Goal: Information Seeking & Learning: Check status

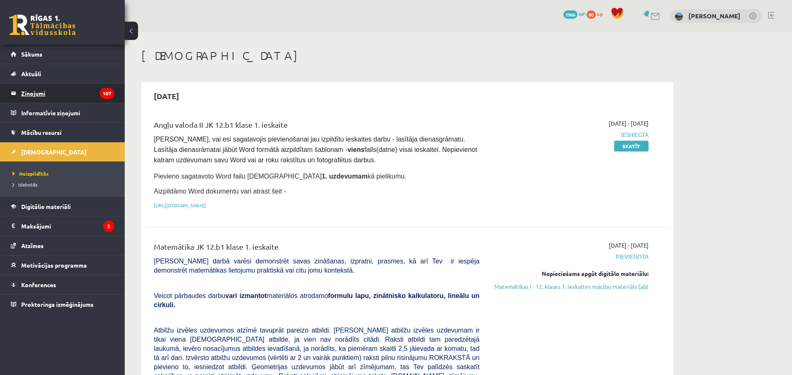
click at [69, 99] on legend "Ziņojumi 107" at bounding box center [67, 93] width 93 height 19
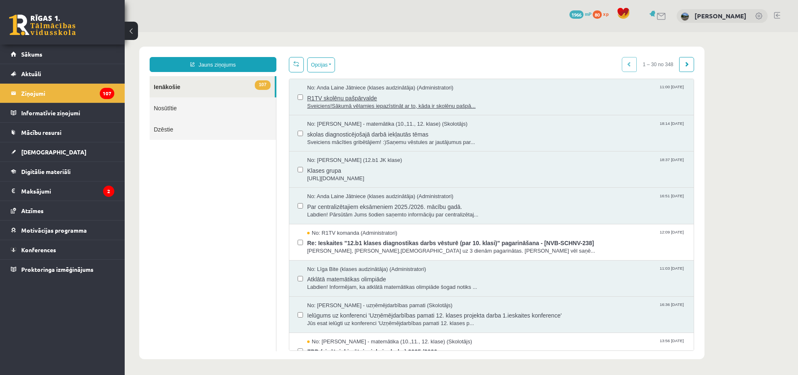
click at [388, 101] on span "R1TV skolēnu pašpārvalde" at bounding box center [496, 97] width 378 height 10
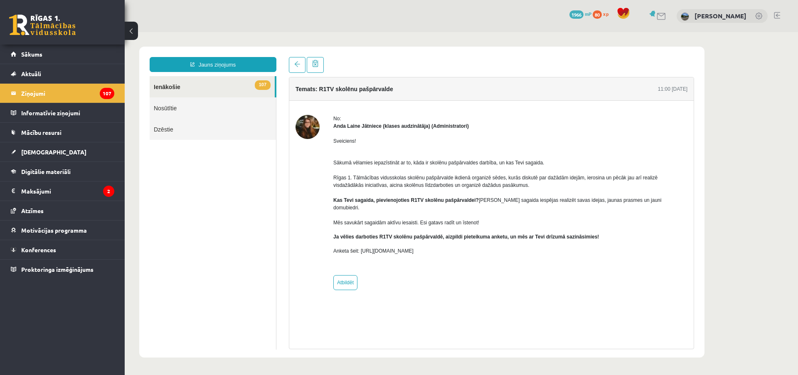
click at [410, 172] on p "Sākumā vēlamies iepazīstināt ar to, kāda ir skolēnu pašpārvaldes darbība, un ka…" at bounding box center [511, 188] width 354 height 75
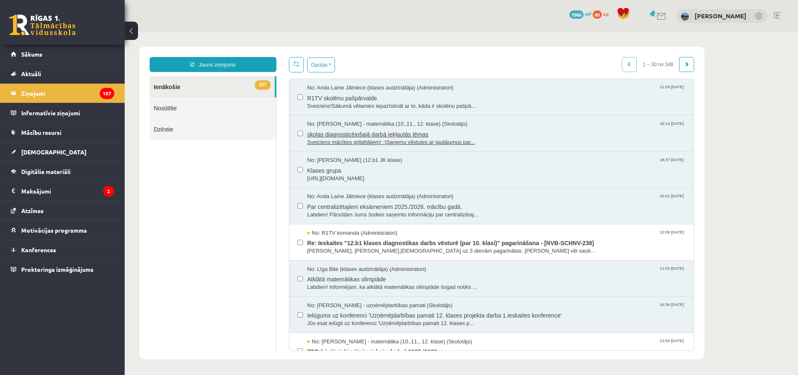
click at [420, 132] on span "skolas diagnosticējošajā darbā iekļautās tēmas" at bounding box center [496, 133] width 378 height 10
drag, startPoint x: 756, startPoint y: 242, endPoint x: 757, endPoint y: 248, distance: 6.7
click at [757, 248] on body "Jauns ziņojums 107 Ienākošie Nosūtītie Dzēstie *** ********* ********* ******* …" at bounding box center [462, 202] width 674 height 341
drag, startPoint x: 754, startPoint y: 245, endPoint x: 748, endPoint y: 247, distance: 5.8
click at [747, 246] on body "Jauns ziņojums 107 Ienākošie Nosūtītie Dzēstie *** ********* ********* ******* …" at bounding box center [462, 202] width 674 height 341
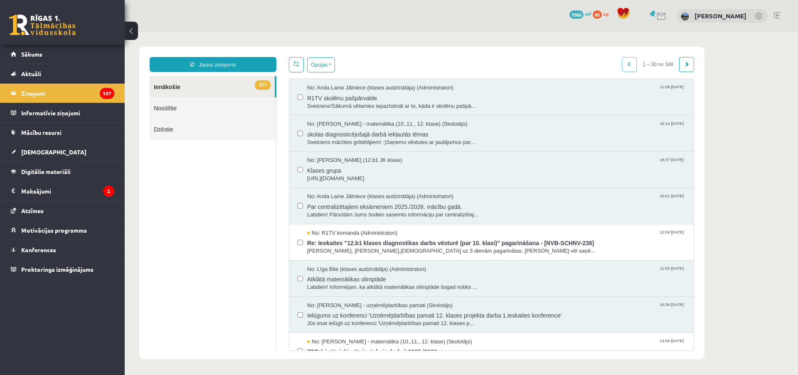
click at [745, 244] on body "Jauns ziņojums 107 Ienākošie Nosūtītie Dzēstie *** ********* ********* ******* …" at bounding box center [462, 202] width 674 height 341
click at [743, 240] on body "Jauns ziņojums 107 Ienākošie Nosūtītie Dzēstie *** ********* ********* ******* …" at bounding box center [462, 202] width 674 height 341
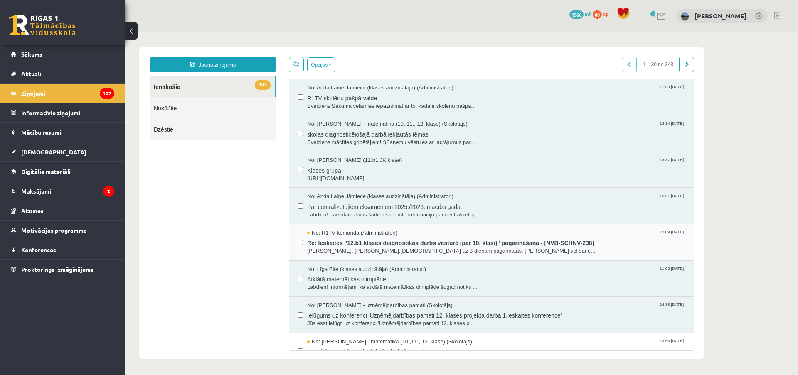
click at [559, 251] on span "Labdien, Markuss,ieskaites uz 3 dienām pagarinātas. Neesam vēl saņē..." at bounding box center [496, 251] width 378 height 8
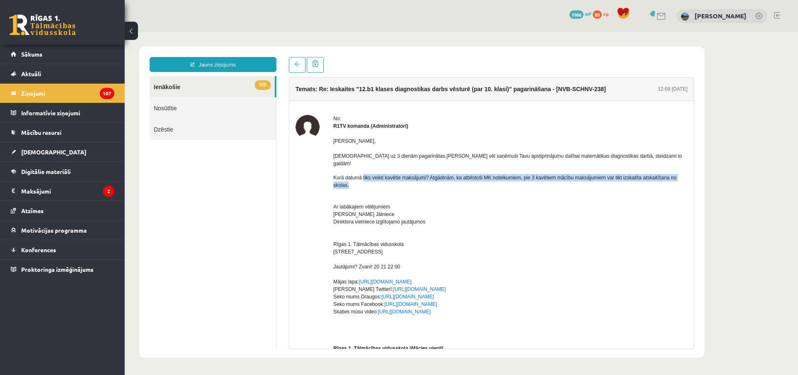
drag, startPoint x: 368, startPoint y: 172, endPoint x: 451, endPoint y: 177, distance: 83.7
click at [450, 176] on p "Kurā datumā tiks veikti kavētie maksājumi? Atgādinām, ka atbilstoši MK noteikum…" at bounding box center [511, 181] width 354 height 15
click at [452, 177] on p "Kurā datumā tiks veikti kavētie maksājumi? Atgādinām, ka atbilstoši MK noteikum…" at bounding box center [511, 181] width 354 height 15
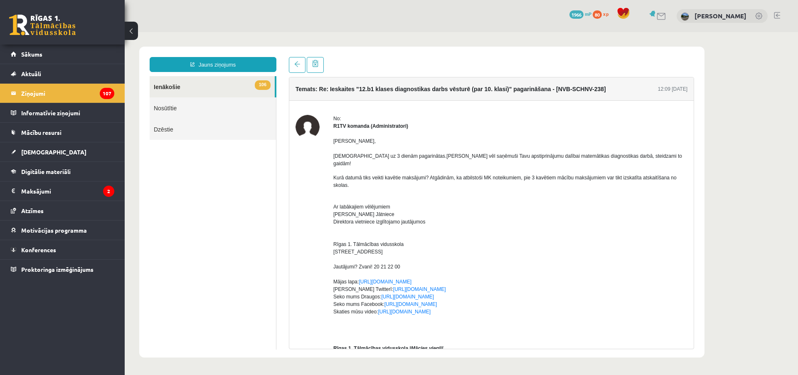
drag, startPoint x: 535, startPoint y: 182, endPoint x: 549, endPoint y: 183, distance: 13.8
click at [536, 183] on div "Labdien, Markuss, ieskaites uz 3 dienām pagarinātas. Neesam vēl saņēmuši Tavu a…" at bounding box center [511, 346] width 354 height 433
drag, startPoint x: 372, startPoint y: 196, endPoint x: 402, endPoint y: 200, distance: 30.1
click at [402, 200] on p "Ar labākajiem vēlējumiem Anda Laine Jātniece Direktora vietniece izglītojamo ja…" at bounding box center [511, 262] width 354 height 135
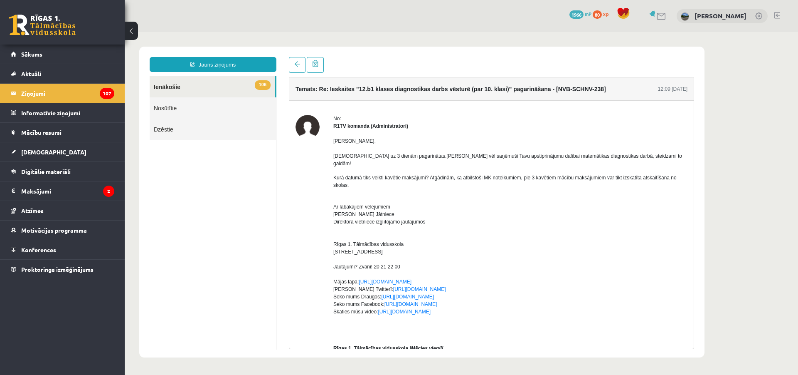
click at [439, 232] on p "Ar labākajiem vēlējumiem Anda Laine Jātniece Direktora vietniece izglītojamo ja…" at bounding box center [511, 262] width 354 height 135
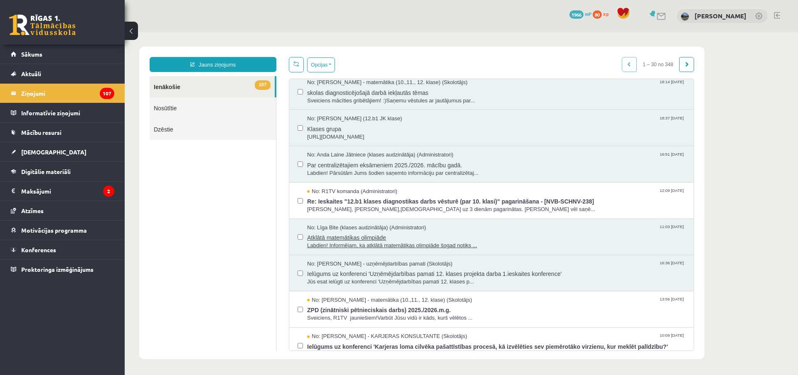
click at [420, 237] on span "Atklātā matemātikas olimpiāde" at bounding box center [496, 236] width 378 height 10
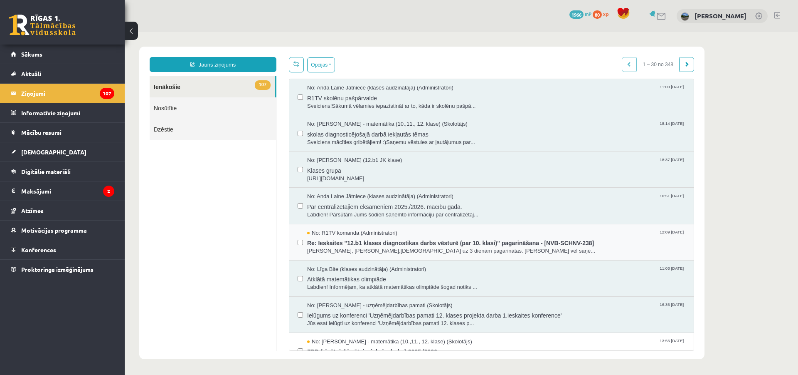
scroll to position [42, 0]
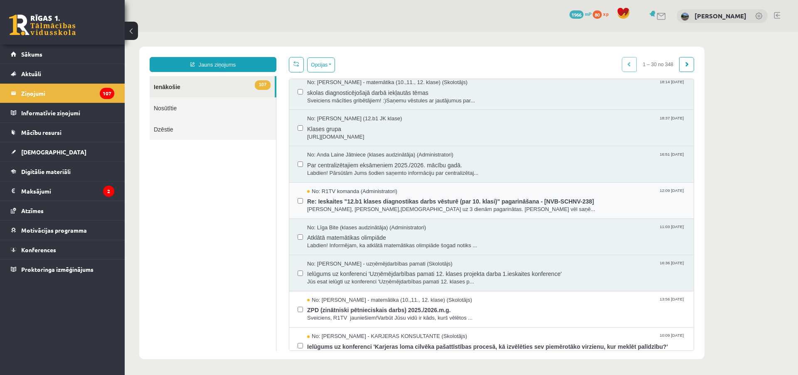
click at [393, 255] on div "No: Solvita Kozlovska - uzņēmējdarbības pamati (Skolotājs) 16:36 01/10/2025 Iel…" at bounding box center [491, 273] width 405 height 36
click at [396, 250] on div "No: Līga Bite (klases audzinātāja) (Administratori) 11:03 03/10/2025 Atklātā ma…" at bounding box center [491, 237] width 405 height 36
click at [396, 248] on span "Labdien! Informējam, ka atklātā matemātikas olimpiāde šogad notiks ..." at bounding box center [496, 246] width 378 height 8
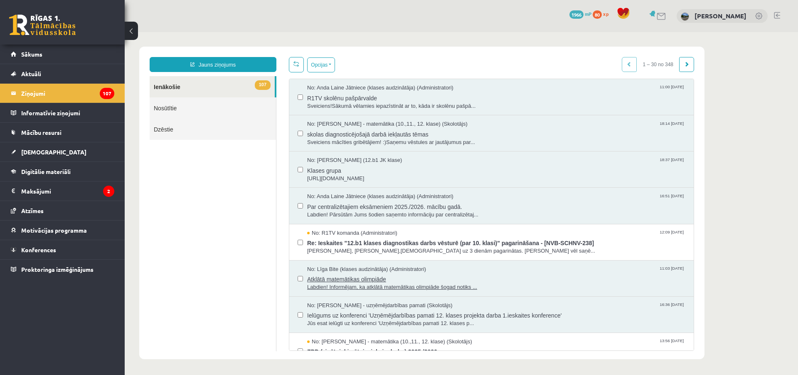
click at [381, 277] on span "Atklātā matemātikas olimpiāde" at bounding box center [496, 278] width 378 height 10
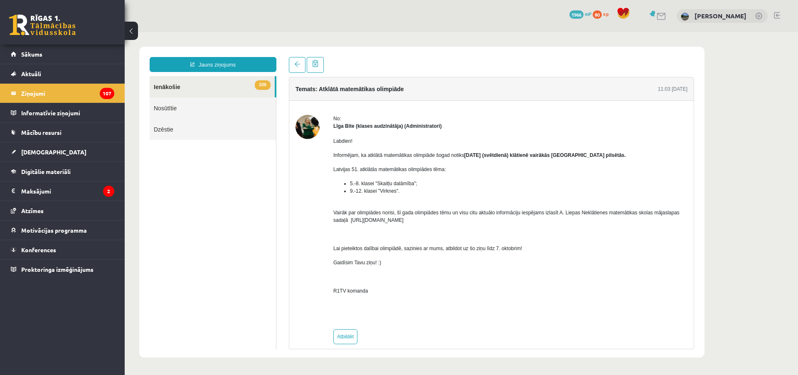
click at [403, 243] on div "Labdien! Informējam, ka atklātā matemātikas olimpiāde šogad notiks 2025. gada 2…" at bounding box center [511, 226] width 354 height 193
click at [72, 143] on link "[DEMOGRAPHIC_DATA]" at bounding box center [63, 151] width 104 height 19
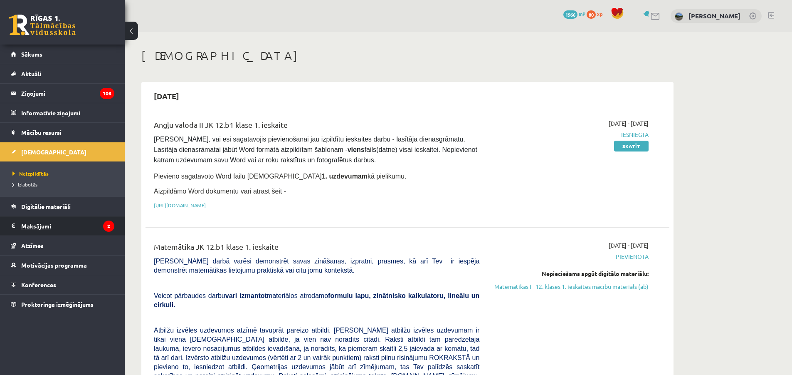
click at [57, 227] on legend "Maksājumi 2" at bounding box center [67, 225] width 93 height 19
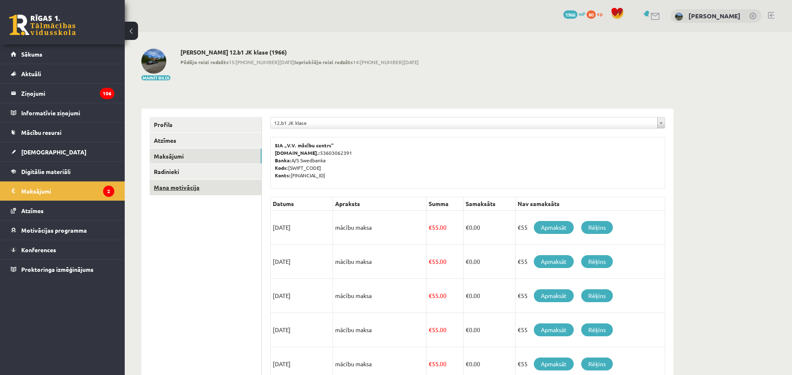
click at [242, 188] on link "Mana motivācija" at bounding box center [206, 187] width 112 height 15
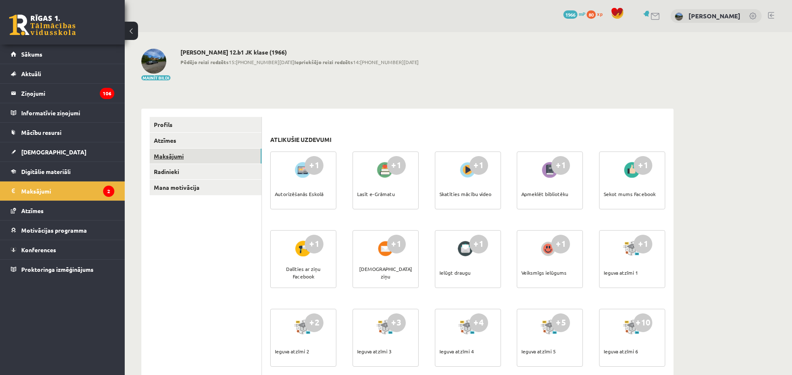
click at [230, 156] on link "Maksājumi" at bounding box center [206, 155] width 112 height 15
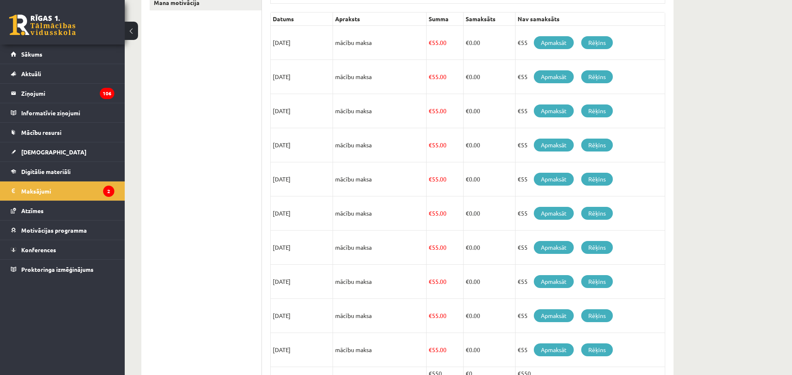
scroll to position [236, 0]
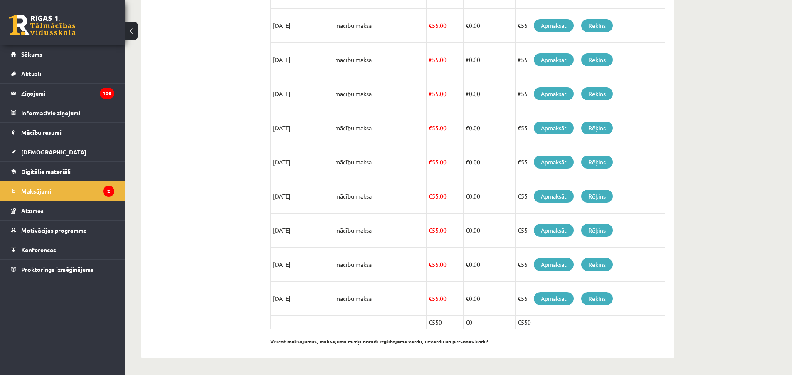
click at [451, 185] on td "€ 55.00" at bounding box center [445, 196] width 37 height 34
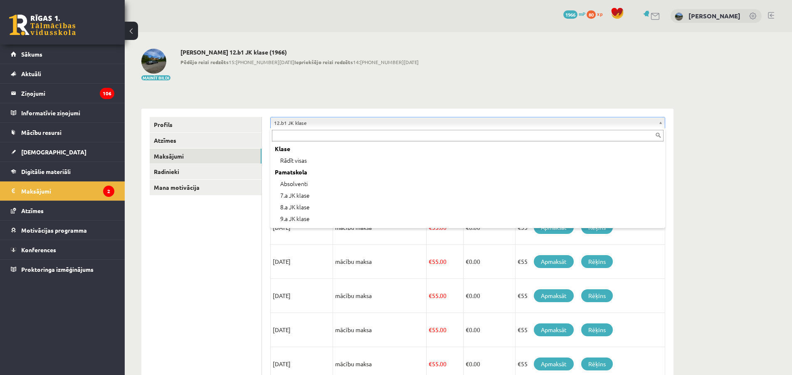
scroll to position [231, 0]
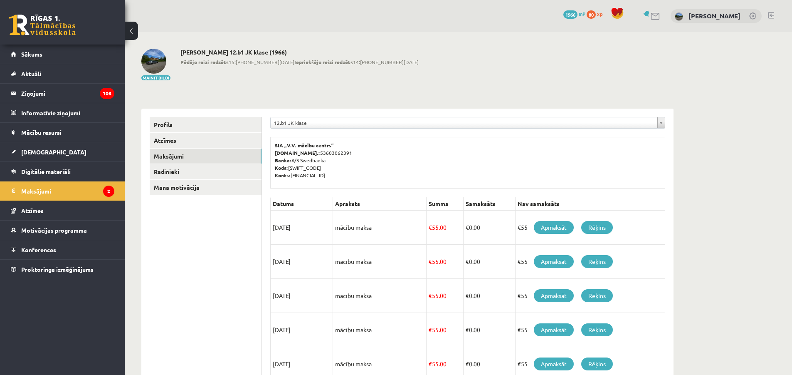
click at [657, 21] on div "0 Dāvanas 1966 mP 80 xp Markuss Bogrecs" at bounding box center [458, 16] width 667 height 32
click at [659, 17] on link at bounding box center [656, 16] width 10 height 7
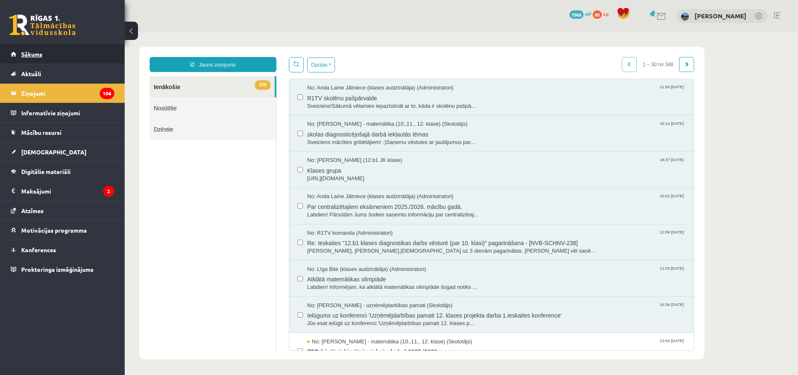
click at [69, 60] on link "Sākums" at bounding box center [63, 53] width 104 height 19
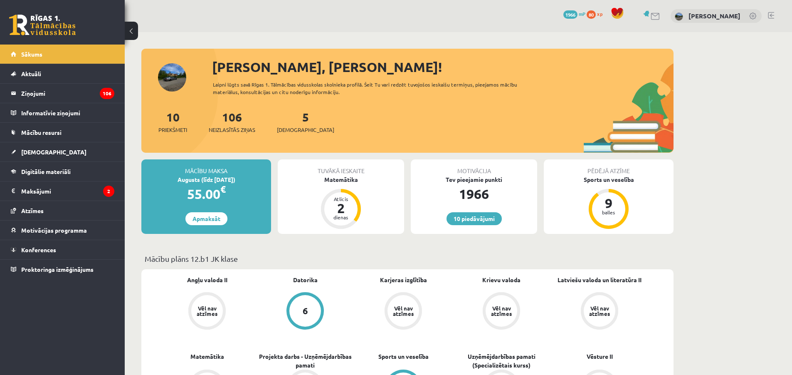
drag, startPoint x: 378, startPoint y: 158, endPoint x: 380, endPoint y: 154, distance: 4.3
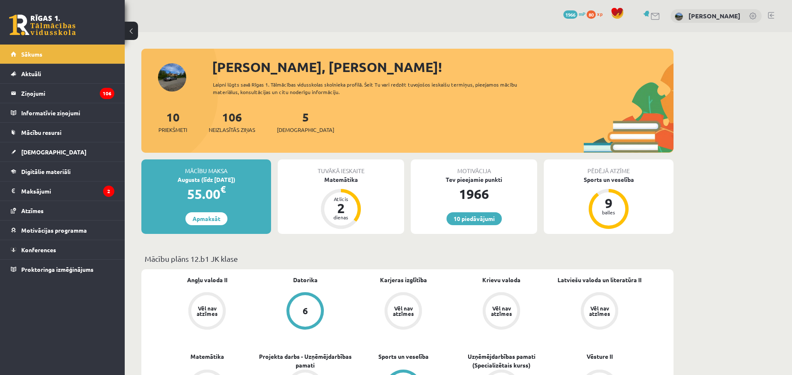
click at [618, 12] on span at bounding box center [617, 13] width 12 height 12
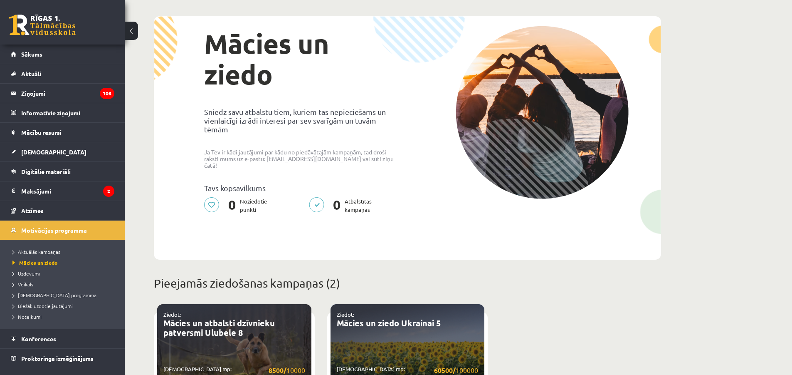
scroll to position [166, 0]
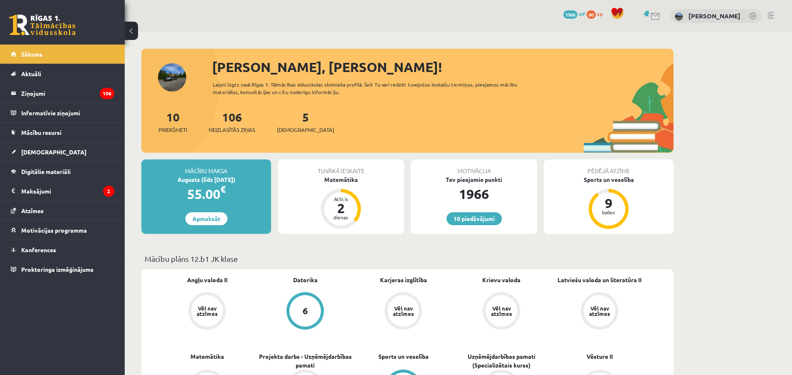
drag, startPoint x: 419, startPoint y: 120, endPoint x: 415, endPoint y: 117, distance: 5.3
click at [415, 117] on div "10 Priekšmeti 106 Neizlasītās ziņas 5 [DEMOGRAPHIC_DATA]" at bounding box center [407, 130] width 532 height 44
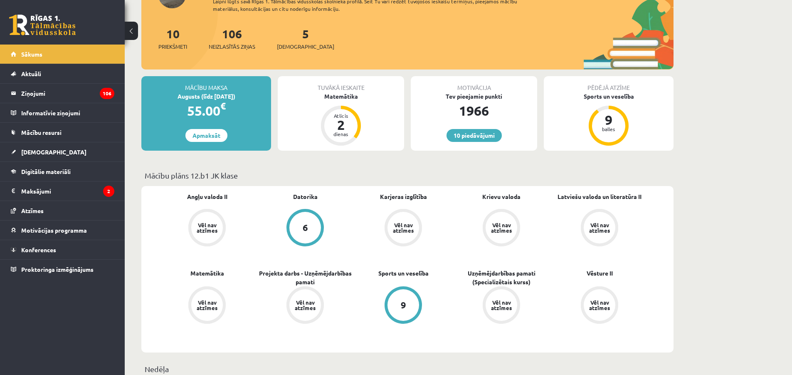
drag, startPoint x: 417, startPoint y: 108, endPoint x: 413, endPoint y: 103, distance: 6.2
click at [413, 103] on div "1966" at bounding box center [474, 111] width 126 height 20
click at [414, 96] on div "Tev pieejamie punkti" at bounding box center [474, 96] width 126 height 9
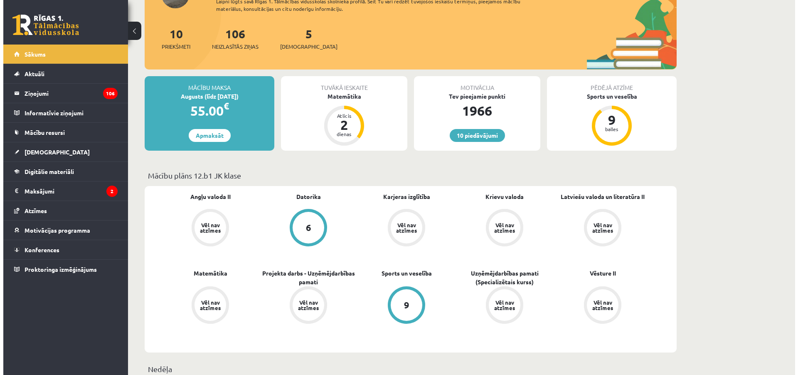
scroll to position [0, 0]
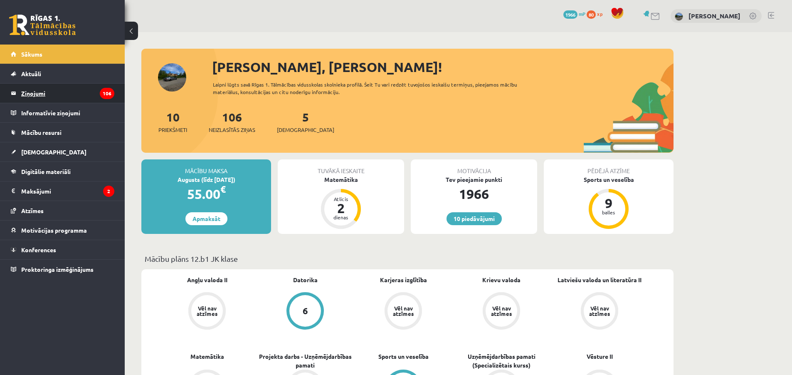
click at [70, 101] on legend "Ziņojumi 106" at bounding box center [67, 93] width 93 height 19
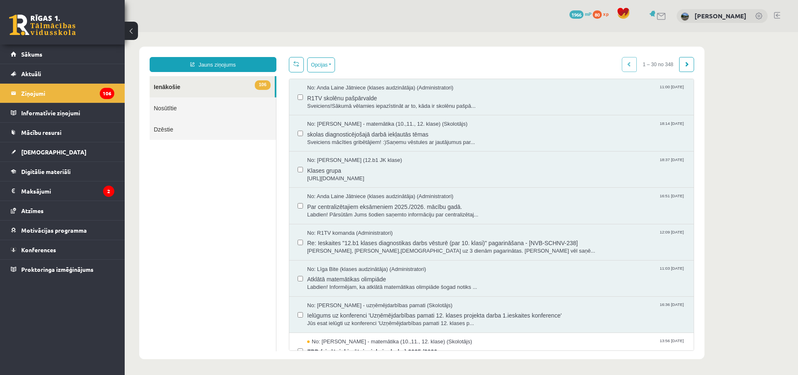
click at [254, 246] on ul "106 Ienākošie Nosūtītie Dzēstie" at bounding box center [213, 213] width 127 height 275
click at [64, 112] on legend "Informatīvie ziņojumi 0" at bounding box center [67, 112] width 93 height 19
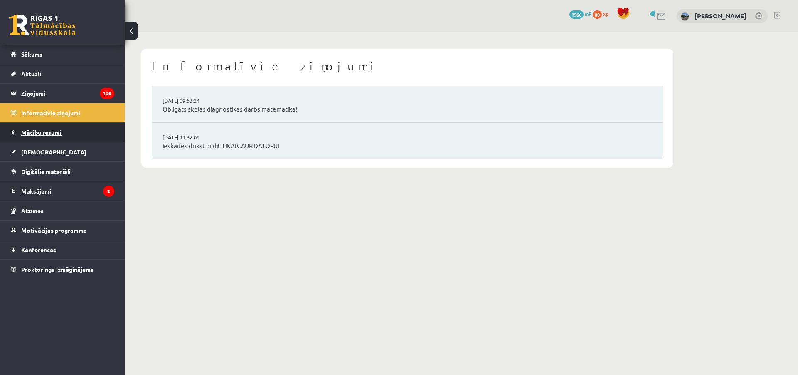
click at [84, 141] on link "Mācību resursi" at bounding box center [63, 132] width 104 height 19
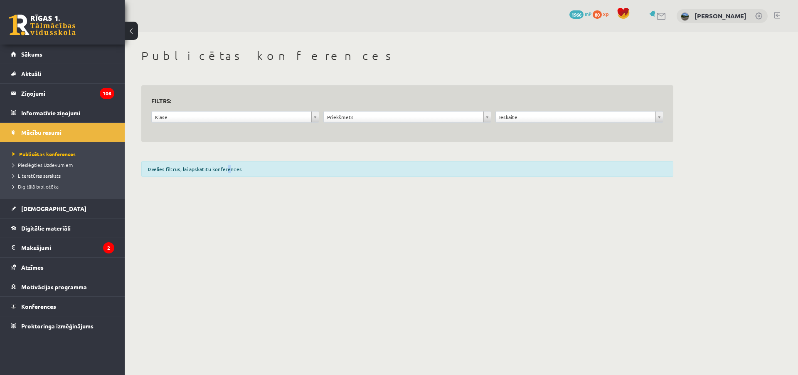
drag, startPoint x: 225, startPoint y: 233, endPoint x: 206, endPoint y: 231, distance: 18.9
click at [221, 233] on body "10 Dāvanas 1966 mP 80 xp Markuss Bogrecs Sākums Aktuāli Kā mācīties eSKOLĀ Kont…" at bounding box center [399, 187] width 798 height 375
click at [58, 223] on link "Digitālie materiāli" at bounding box center [63, 227] width 104 height 19
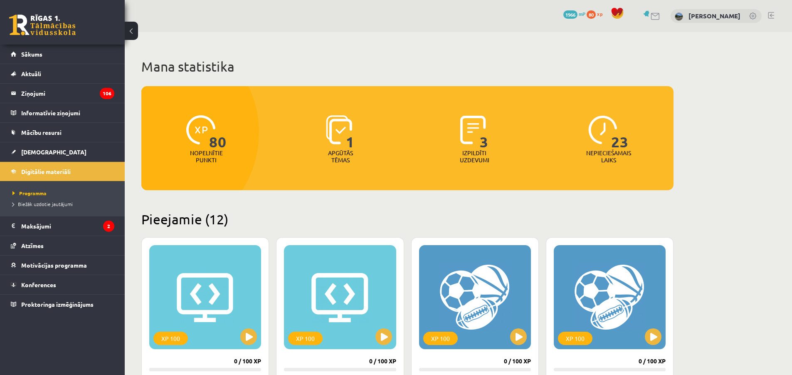
click at [63, 229] on legend "Maksājumi 2" at bounding box center [67, 225] width 93 height 19
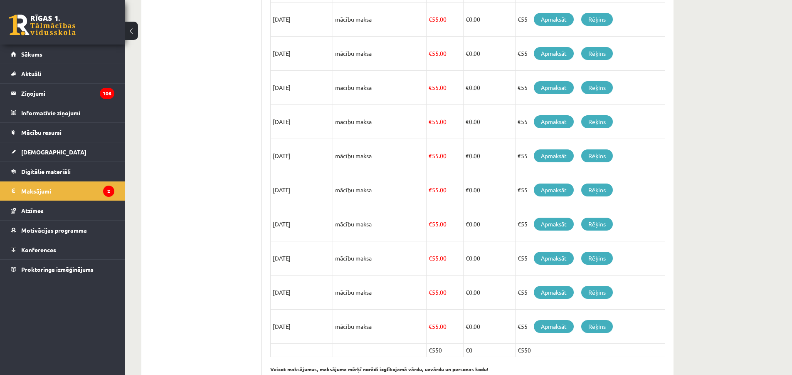
drag, startPoint x: 423, startPoint y: 155, endPoint x: 420, endPoint y: 159, distance: 5.7
click at [417, 158] on td "mācību maksa" at bounding box center [380, 156] width 94 height 34
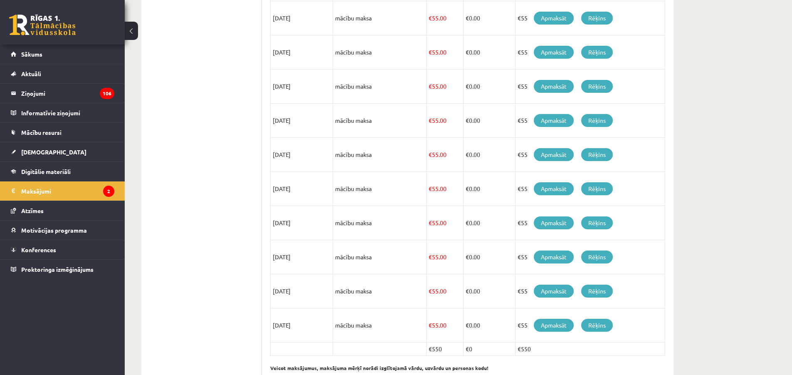
scroll to position [236, 0]
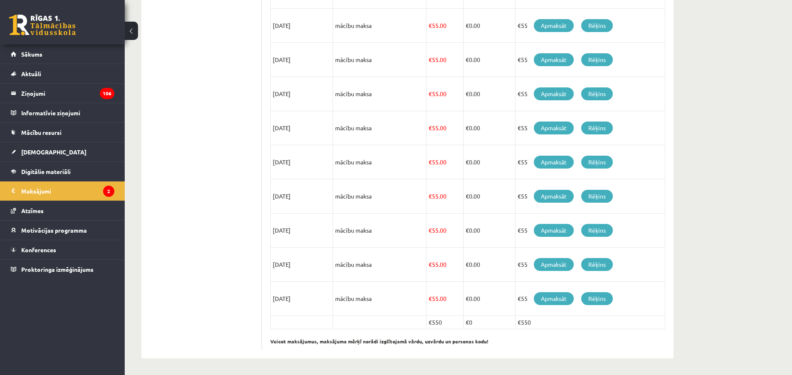
click at [409, 158] on td "mācību maksa" at bounding box center [380, 162] width 94 height 34
drag, startPoint x: 401, startPoint y: 157, endPoint x: 358, endPoint y: 161, distance: 42.6
click at [400, 156] on td "mācību maksa" at bounding box center [380, 162] width 94 height 34
click at [88, 217] on link "Atzīmes" at bounding box center [63, 210] width 104 height 19
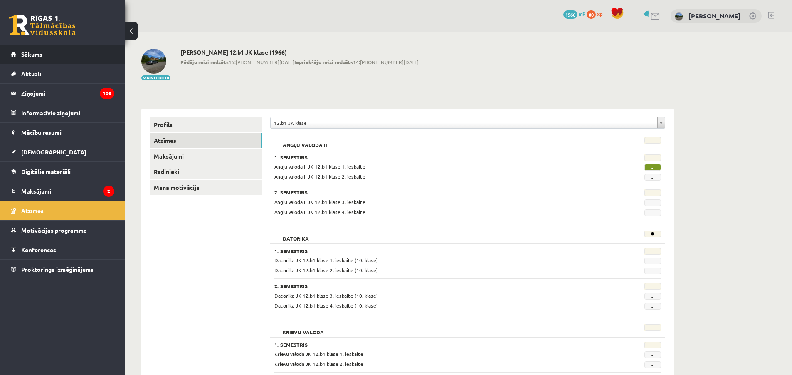
click at [79, 54] on link "Sākums" at bounding box center [63, 53] width 104 height 19
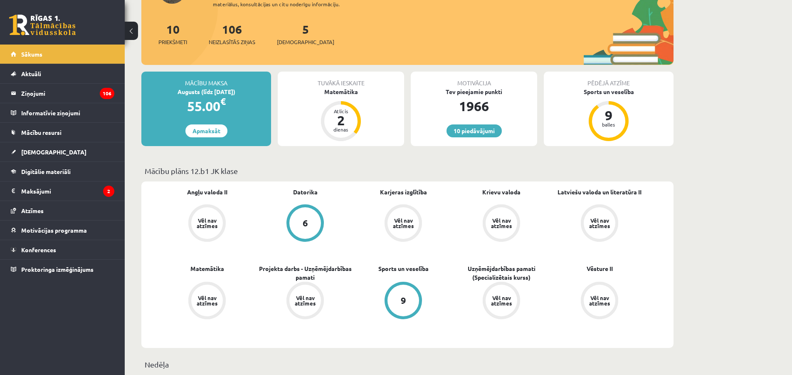
scroll to position [125, 0]
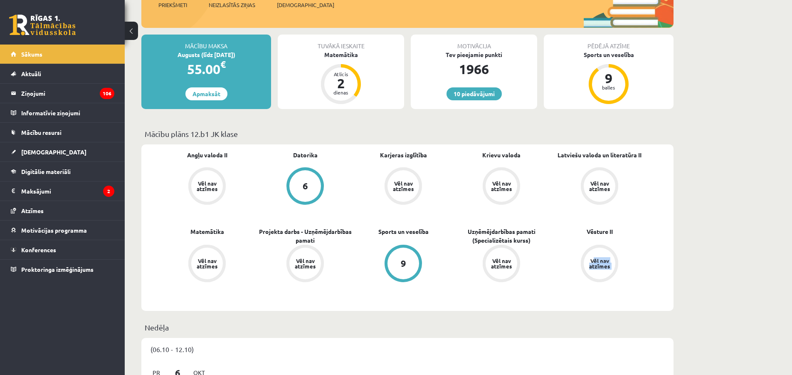
drag, startPoint x: 730, startPoint y: 243, endPoint x: 726, endPoint y: 219, distance: 23.9
